Goal: Task Accomplishment & Management: Manage account settings

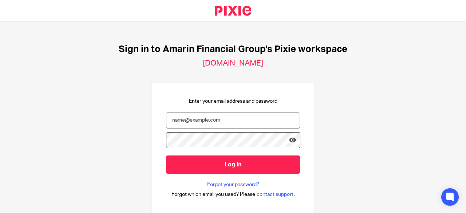
click at [224, 130] on form "Log in" at bounding box center [233, 146] width 134 height 69
click at [224, 122] on input "email" at bounding box center [233, 120] width 134 height 16
type input "[PERSON_NAME][EMAIL_ADDRESS][DOMAIN_NAME]"
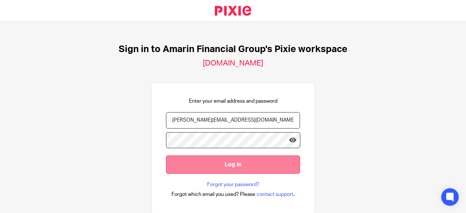
click at [245, 169] on input "Log in" at bounding box center [233, 165] width 134 height 18
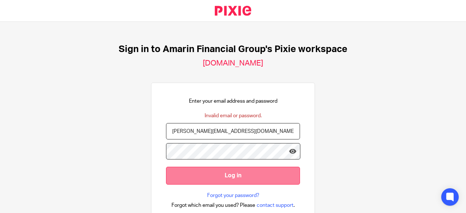
click at [226, 174] on input "Log in" at bounding box center [233, 176] width 134 height 18
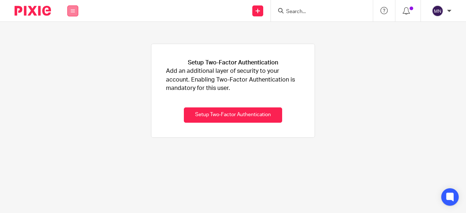
click at [74, 13] on icon at bounding box center [73, 11] width 4 height 4
click at [76, 30] on li "Work" at bounding box center [72, 34] width 19 height 11
click at [73, 32] on link "Work" at bounding box center [69, 33] width 12 height 5
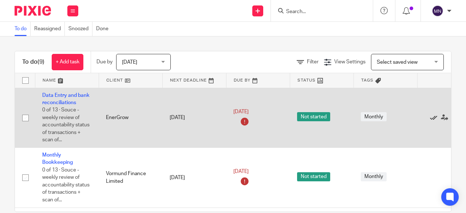
click at [433, 118] on icon at bounding box center [433, 117] width 7 height 7
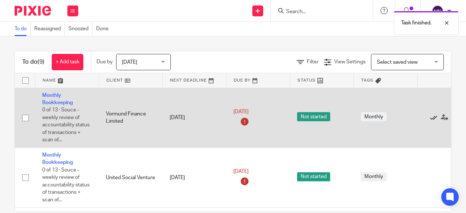
click at [433, 118] on icon at bounding box center [433, 117] width 7 height 7
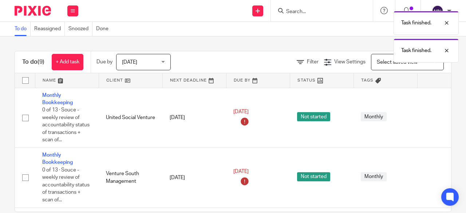
click at [433, 118] on icon at bounding box center [433, 117] width 7 height 7
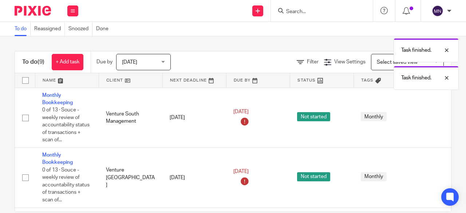
click at [433, 118] on icon at bounding box center [433, 117] width 7 height 7
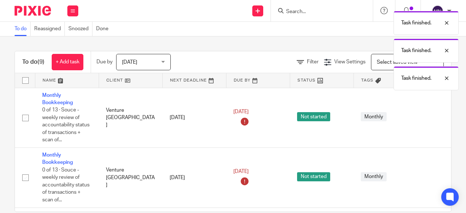
click at [433, 118] on icon at bounding box center [433, 117] width 7 height 7
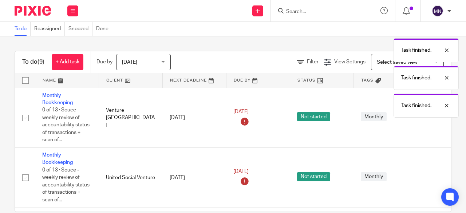
click at [433, 118] on icon at bounding box center [433, 117] width 7 height 7
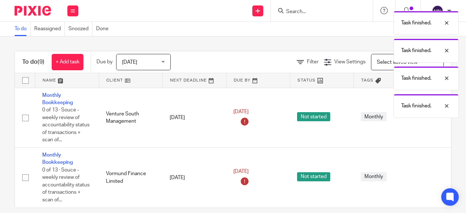
click at [433, 118] on icon at bounding box center [433, 117] width 7 height 7
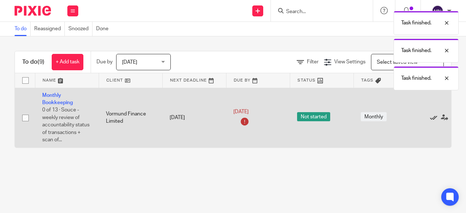
click at [433, 118] on icon at bounding box center [433, 117] width 7 height 7
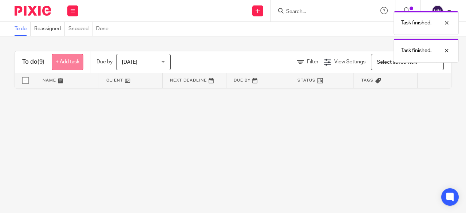
click at [70, 59] on link "+ Add task" at bounding box center [68, 62] width 32 height 16
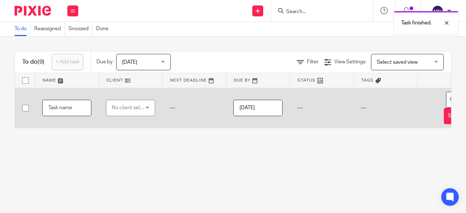
click at [75, 110] on input "text" at bounding box center [66, 108] width 49 height 16
type input "Cashflow update"
click at [148, 107] on div "No client selected" at bounding box center [130, 108] width 49 height 16
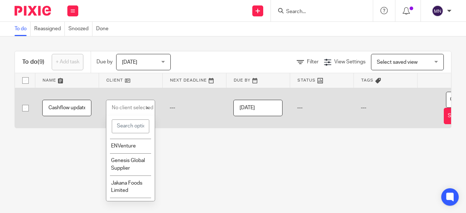
scroll to position [182, 0]
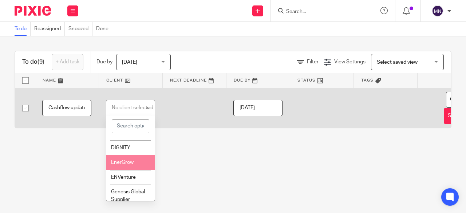
click at [132, 164] on span "EnerGrow" at bounding box center [122, 162] width 23 height 5
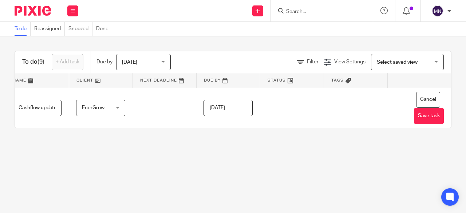
scroll to position [0, 41]
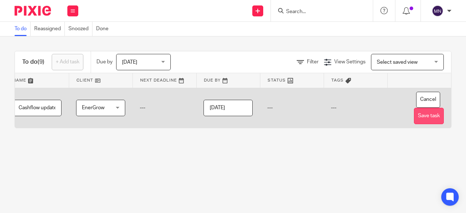
click at [425, 118] on button "Save task" at bounding box center [429, 116] width 30 height 16
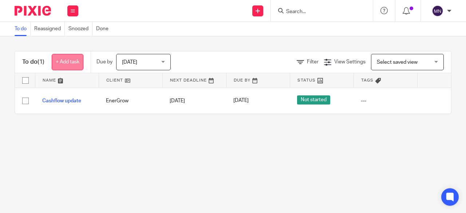
click at [70, 64] on link "+ Add task" at bounding box center [68, 62] width 32 height 16
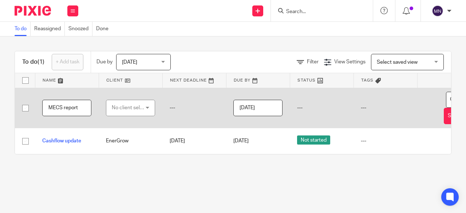
click at [66, 107] on input "MECS report" at bounding box center [66, 108] width 49 height 16
type input "MECS Report"
click at [143, 109] on div "No client selected" at bounding box center [129, 107] width 34 height 15
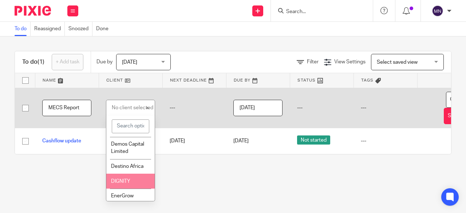
scroll to position [182, 0]
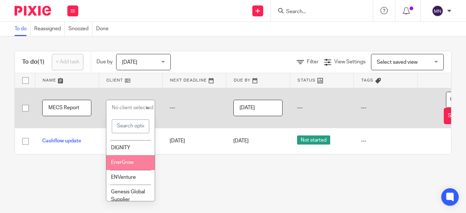
click at [129, 166] on li "EnerGrow" at bounding box center [130, 162] width 48 height 15
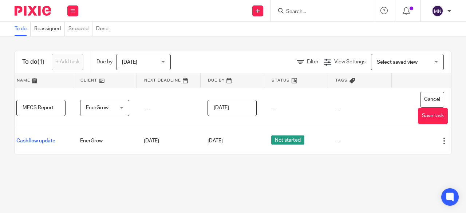
scroll to position [0, 41]
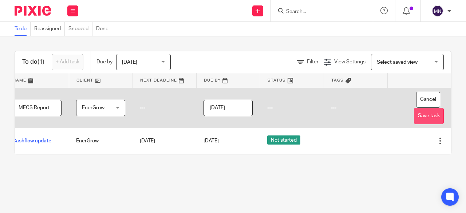
click at [423, 118] on button "Save task" at bounding box center [429, 116] width 30 height 16
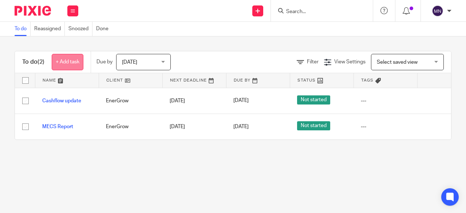
click at [63, 67] on link "+ Add task" at bounding box center [68, 62] width 32 height 16
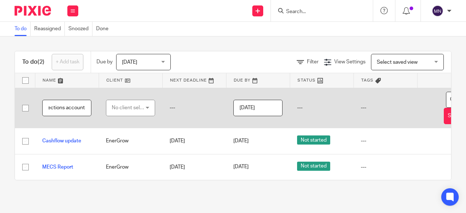
scroll to position [0, 78]
type input "Data entry for Airtel and MTN collections accounts"
click at [146, 110] on div "No client selected" at bounding box center [129, 107] width 34 height 15
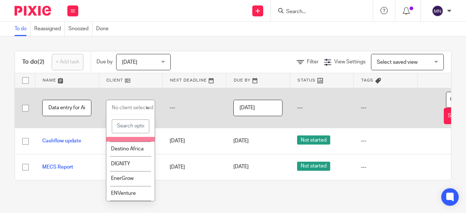
scroll to position [182, 0]
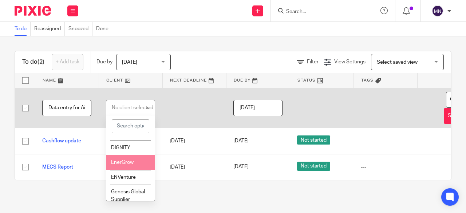
click at [137, 157] on li "EnerGrow" at bounding box center [130, 162] width 48 height 15
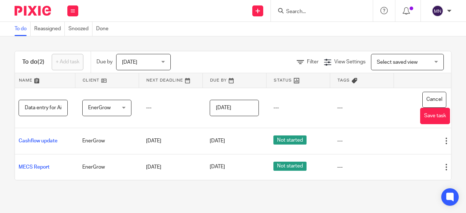
scroll to position [0, 41]
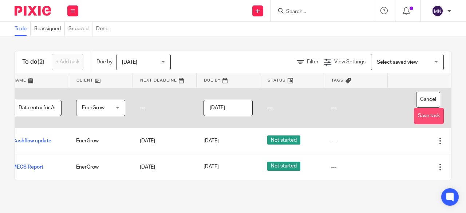
click at [426, 118] on button "Save task" at bounding box center [429, 116] width 30 height 16
